Goal: Task Accomplishment & Management: Use online tool/utility

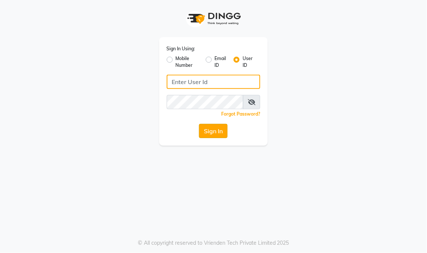
type input "eikonsalon"
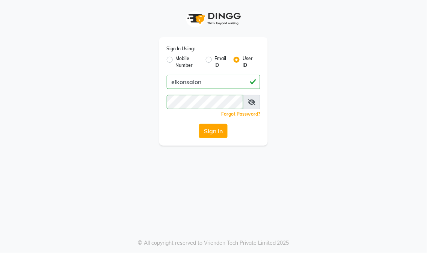
drag, startPoint x: 210, startPoint y: 133, endPoint x: 204, endPoint y: 128, distance: 7.8
click at [210, 133] on button "Sign In" at bounding box center [213, 131] width 29 height 14
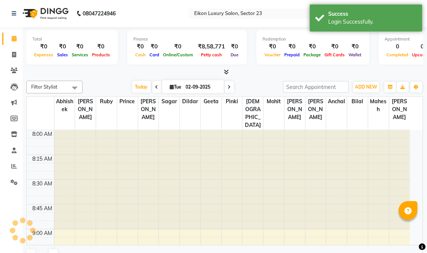
select select "en"
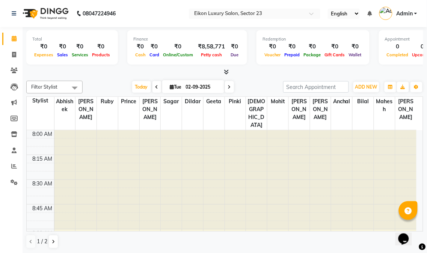
click at [12, 57] on icon at bounding box center [14, 55] width 4 height 6
select select "service"
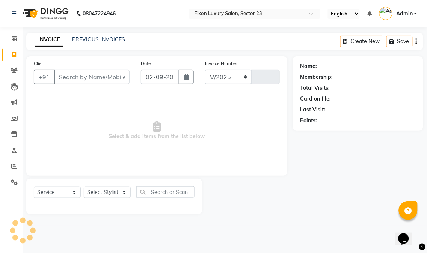
select select "7080"
type input "3888"
click at [12, 166] on icon at bounding box center [14, 166] width 6 height 6
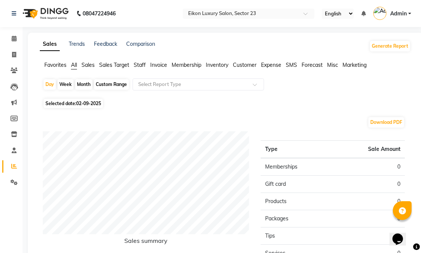
click at [136, 63] on span "Staff" at bounding box center [140, 65] width 12 height 7
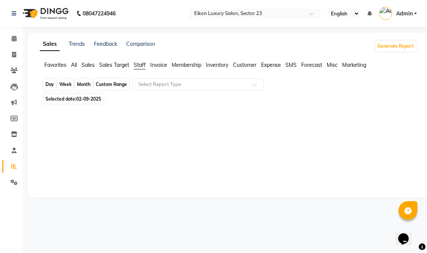
click at [42, 87] on div "Day Week Month Custom Range Select Report Type Selected date: [DATE] ★ [PERSON_…" at bounding box center [228, 135] width 377 height 112
click at [45, 85] on div "Day" at bounding box center [50, 84] width 12 height 11
select select "9"
select select "2025"
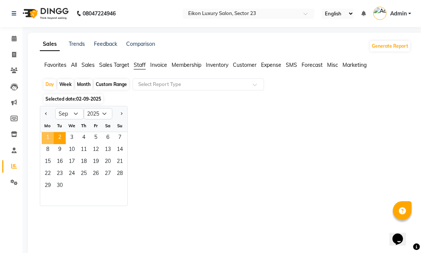
click at [45, 137] on span "1" at bounding box center [48, 138] width 12 height 12
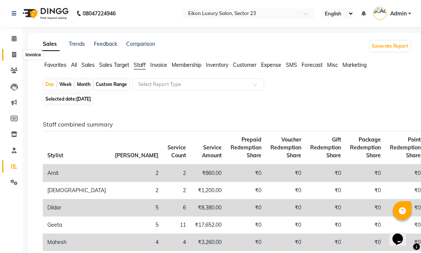
click at [15, 54] on icon at bounding box center [14, 55] width 4 height 6
select select "service"
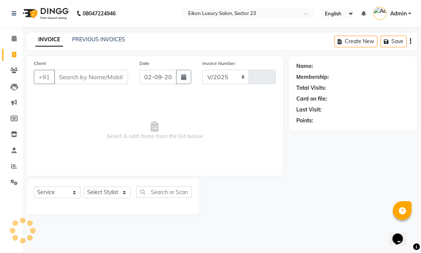
select select "7080"
type input "3888"
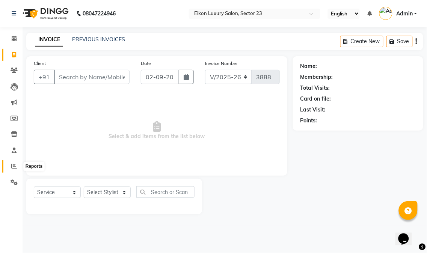
click at [12, 163] on span at bounding box center [14, 166] width 13 height 9
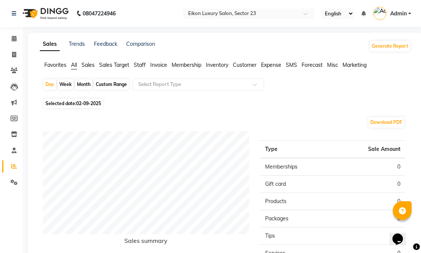
click at [137, 64] on span "Staff" at bounding box center [140, 65] width 12 height 7
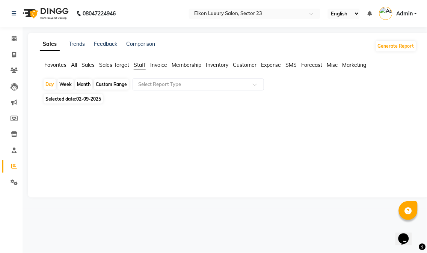
click at [80, 82] on div "Month" at bounding box center [83, 84] width 17 height 11
select select "9"
select select "2025"
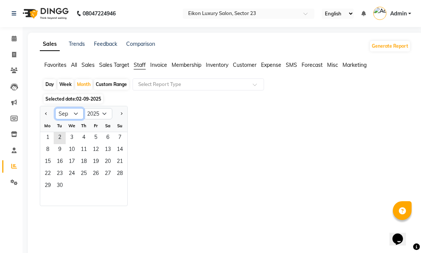
click at [72, 116] on select "Jan Feb Mar Apr May Jun [DATE] Aug Sep Oct Nov Dec" at bounding box center [69, 113] width 29 height 11
select select "8"
click at [55, 108] on select "Jan Feb Mar Apr May Jun [DATE] Aug Sep Oct Nov Dec" at bounding box center [69, 113] width 29 height 11
click at [97, 141] on span "1" at bounding box center [96, 138] width 12 height 12
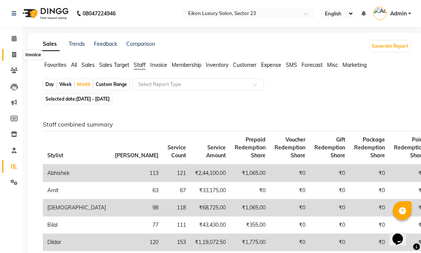
click at [11, 54] on span at bounding box center [14, 55] width 13 height 9
select select "service"
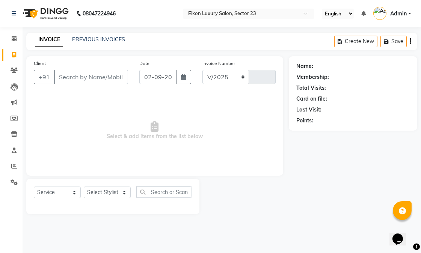
select select "7080"
type input "3888"
